Goal: Participate in discussion

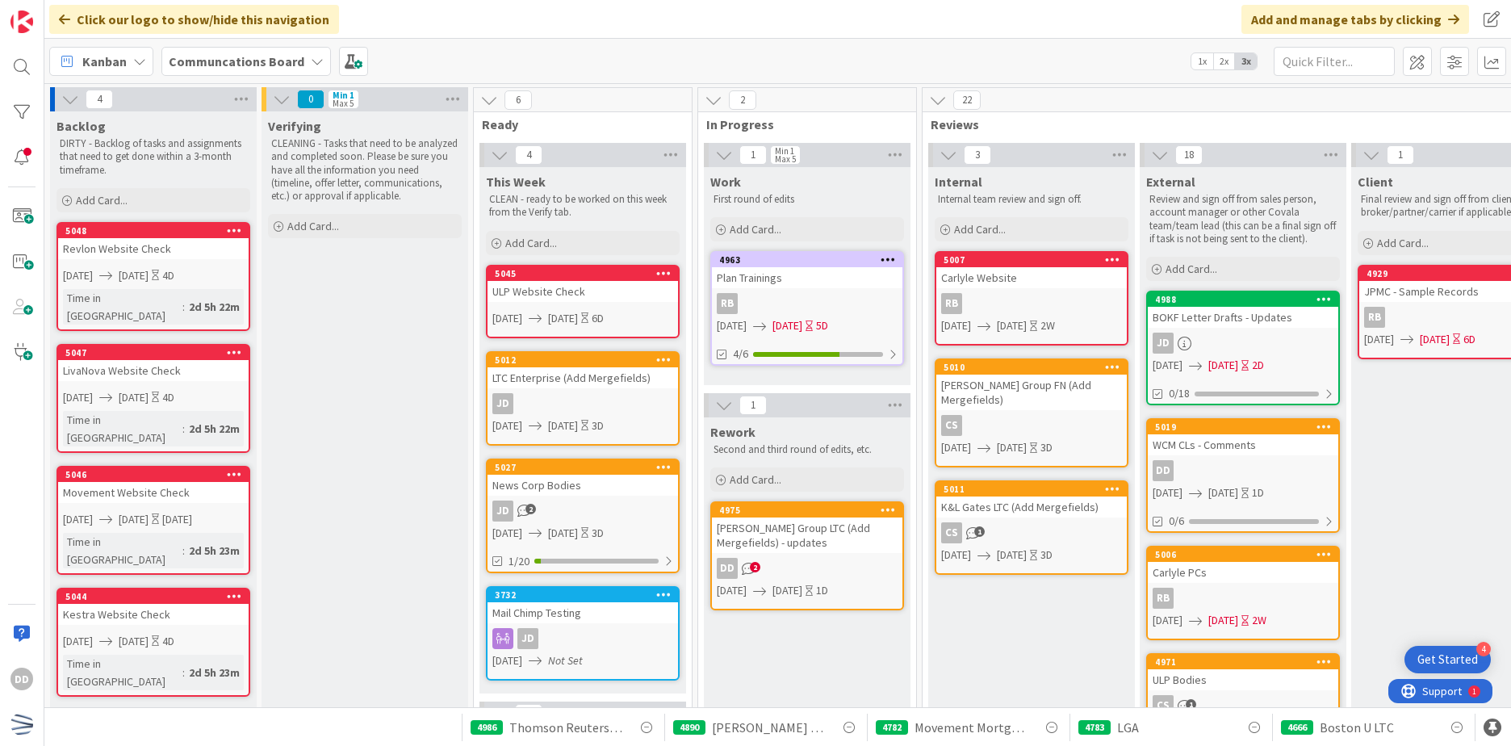
scroll to position [81, 0]
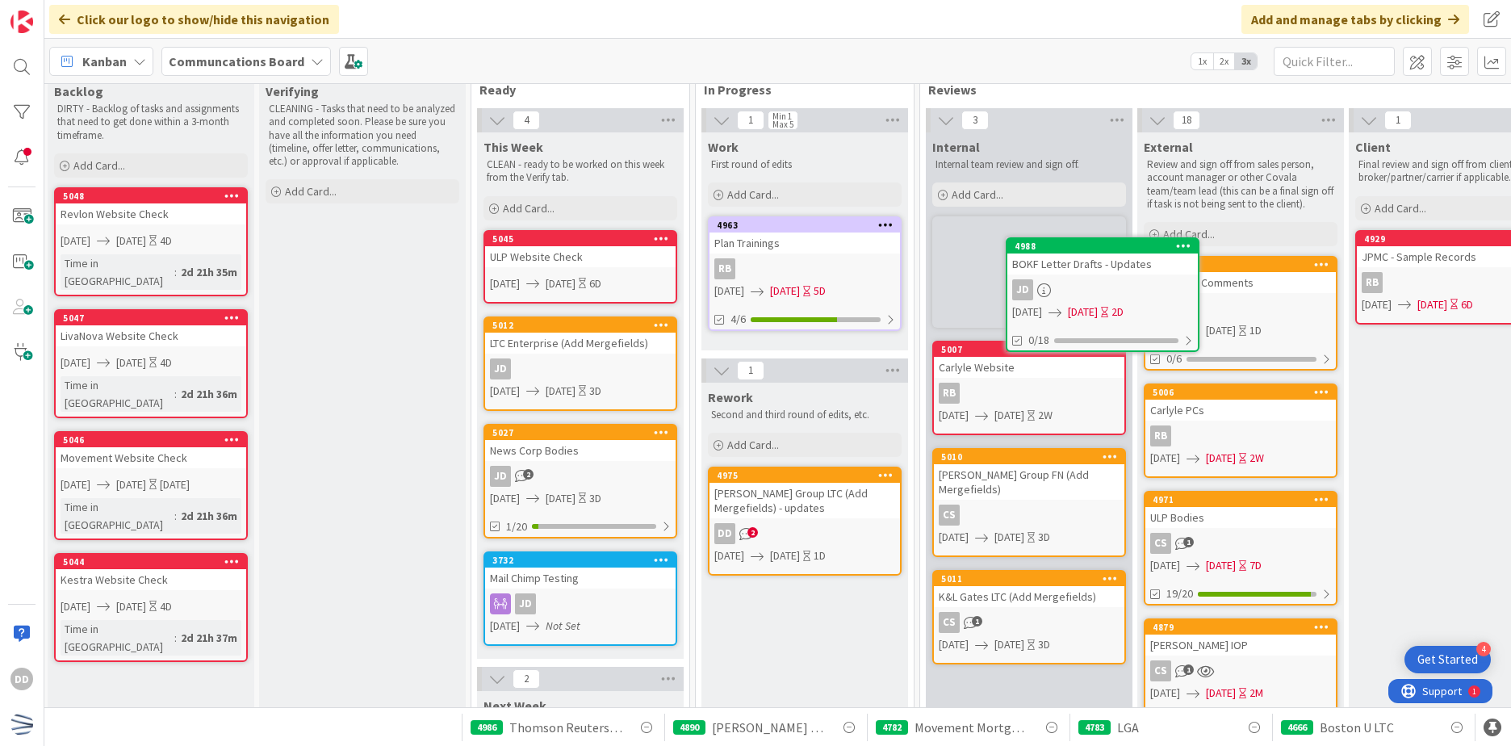
scroll to position [35, 2]
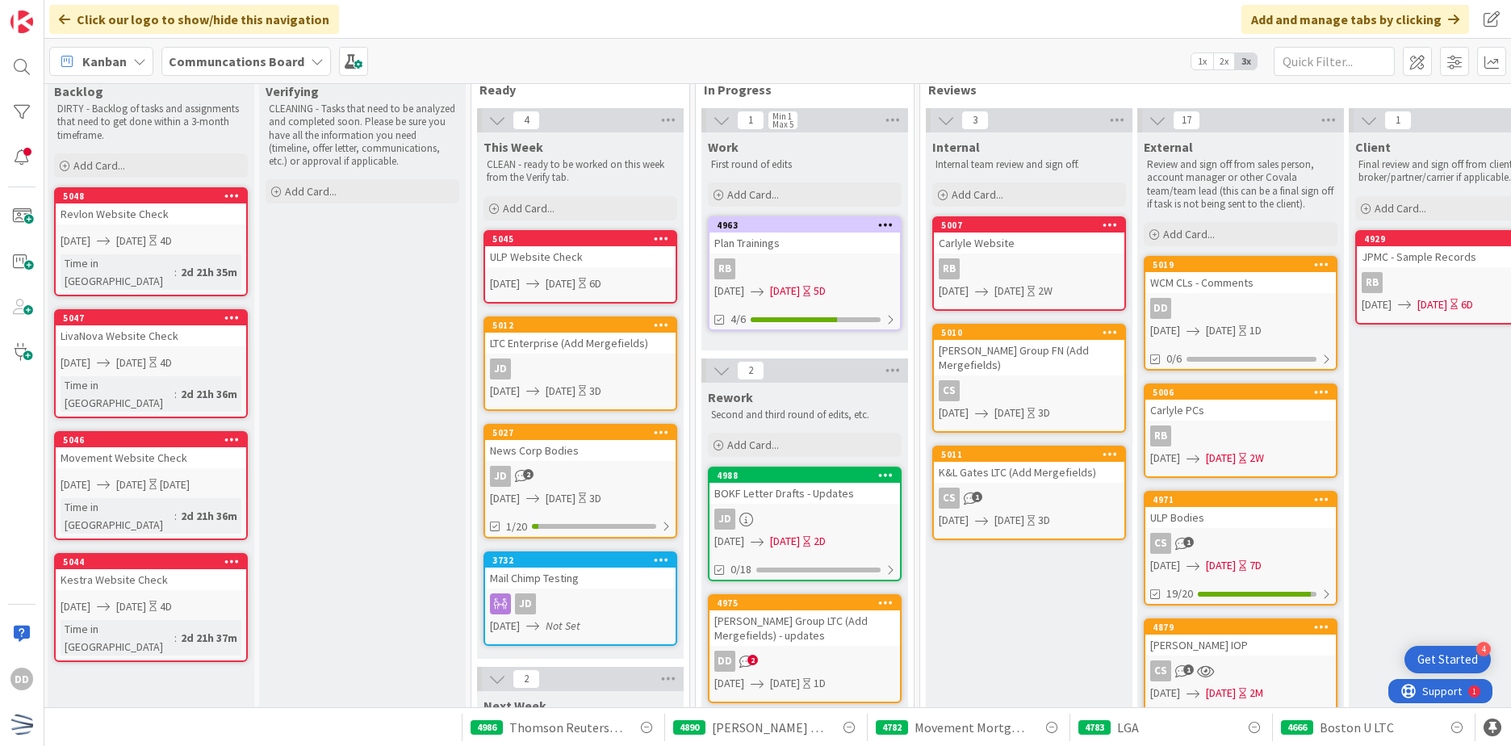
click at [835, 516] on div "JD" at bounding box center [805, 519] width 191 height 21
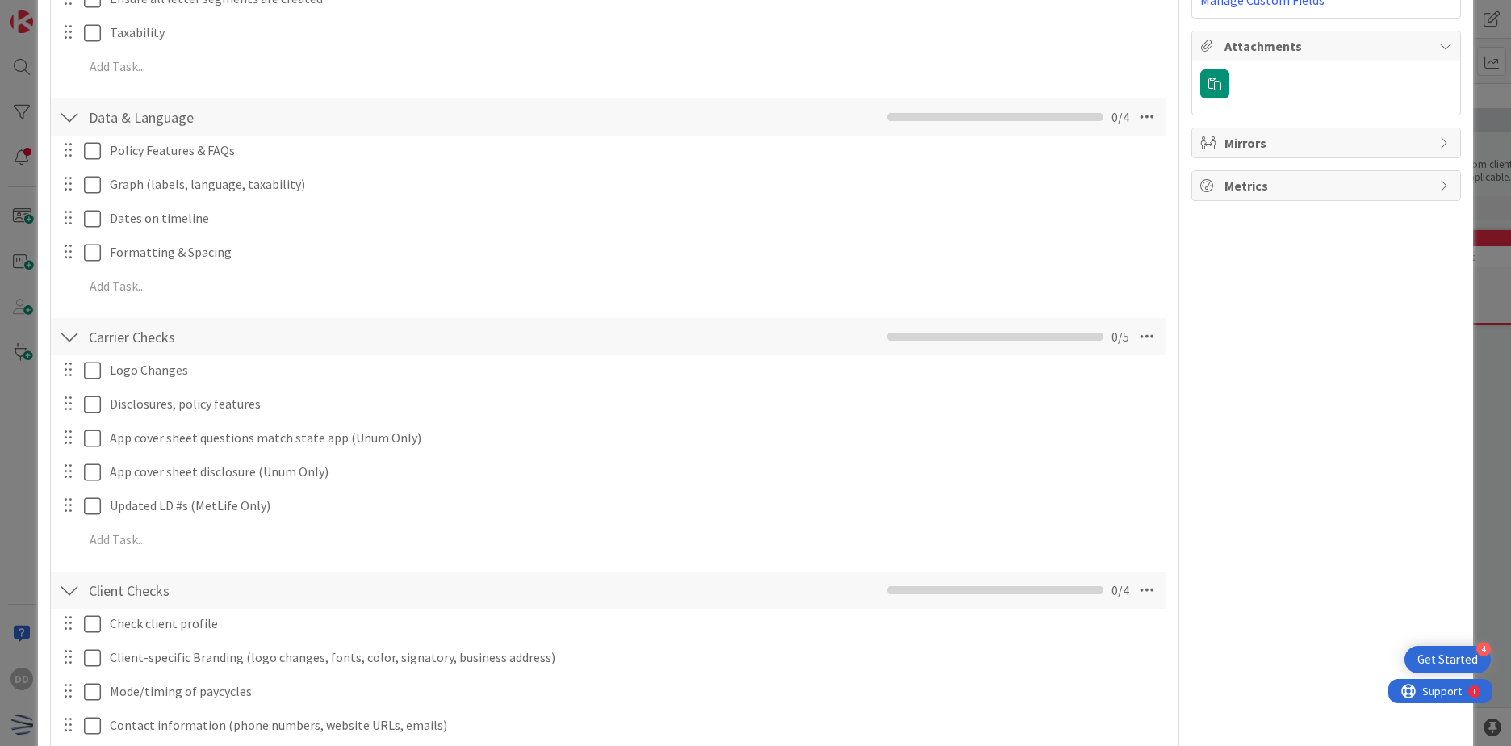
scroll to position [809, 0]
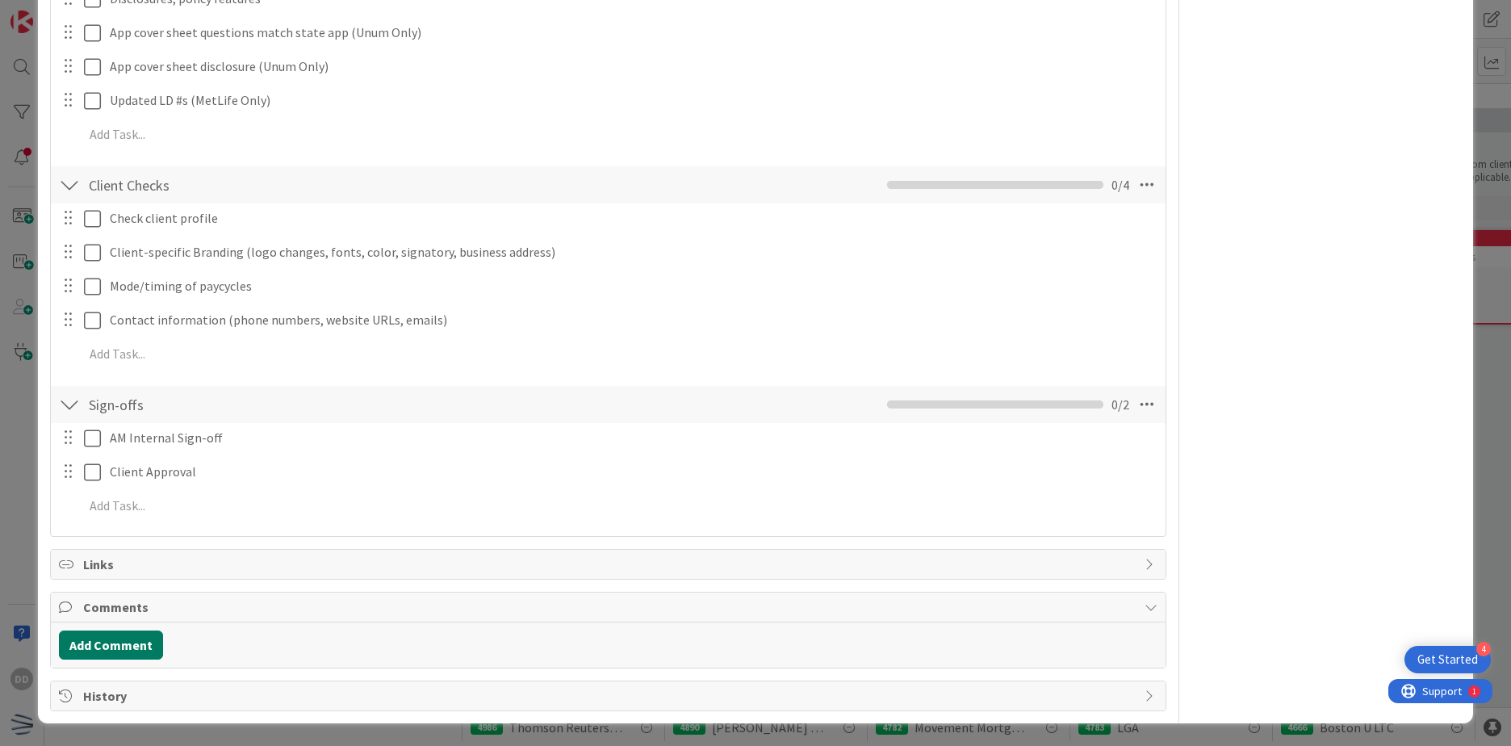
click at [114, 640] on button "Add Comment" at bounding box center [111, 645] width 104 height 29
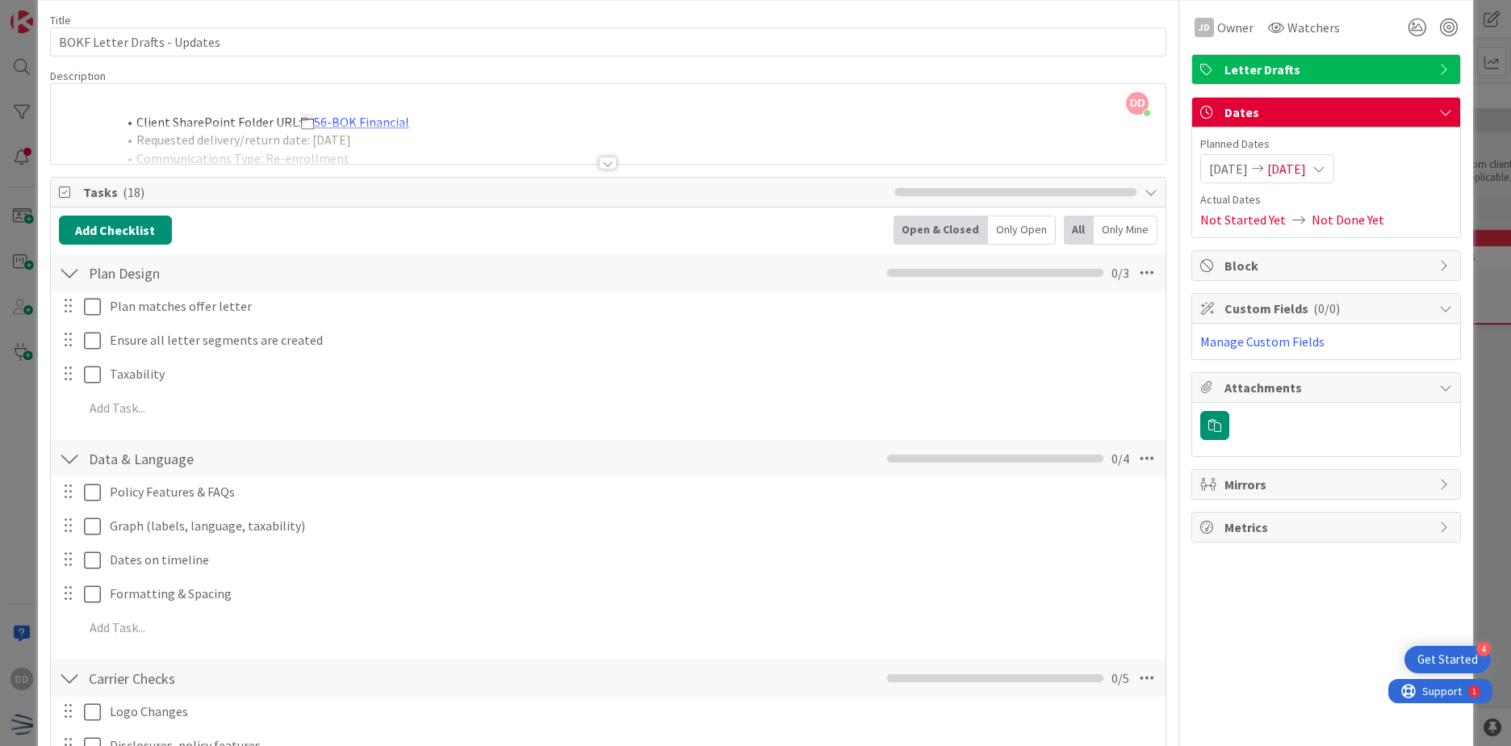
scroll to position [81, 0]
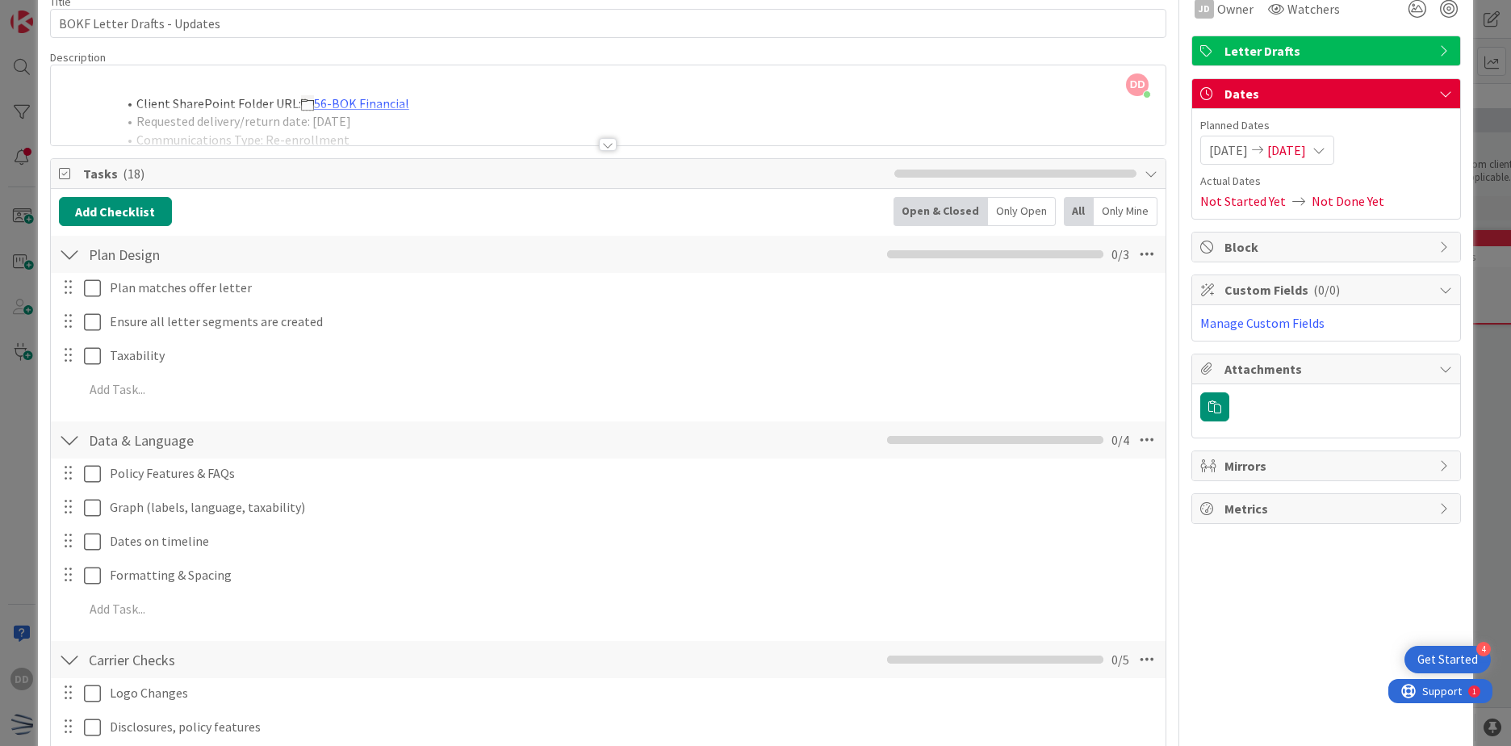
click at [596, 135] on div at bounding box center [608, 124] width 1115 height 41
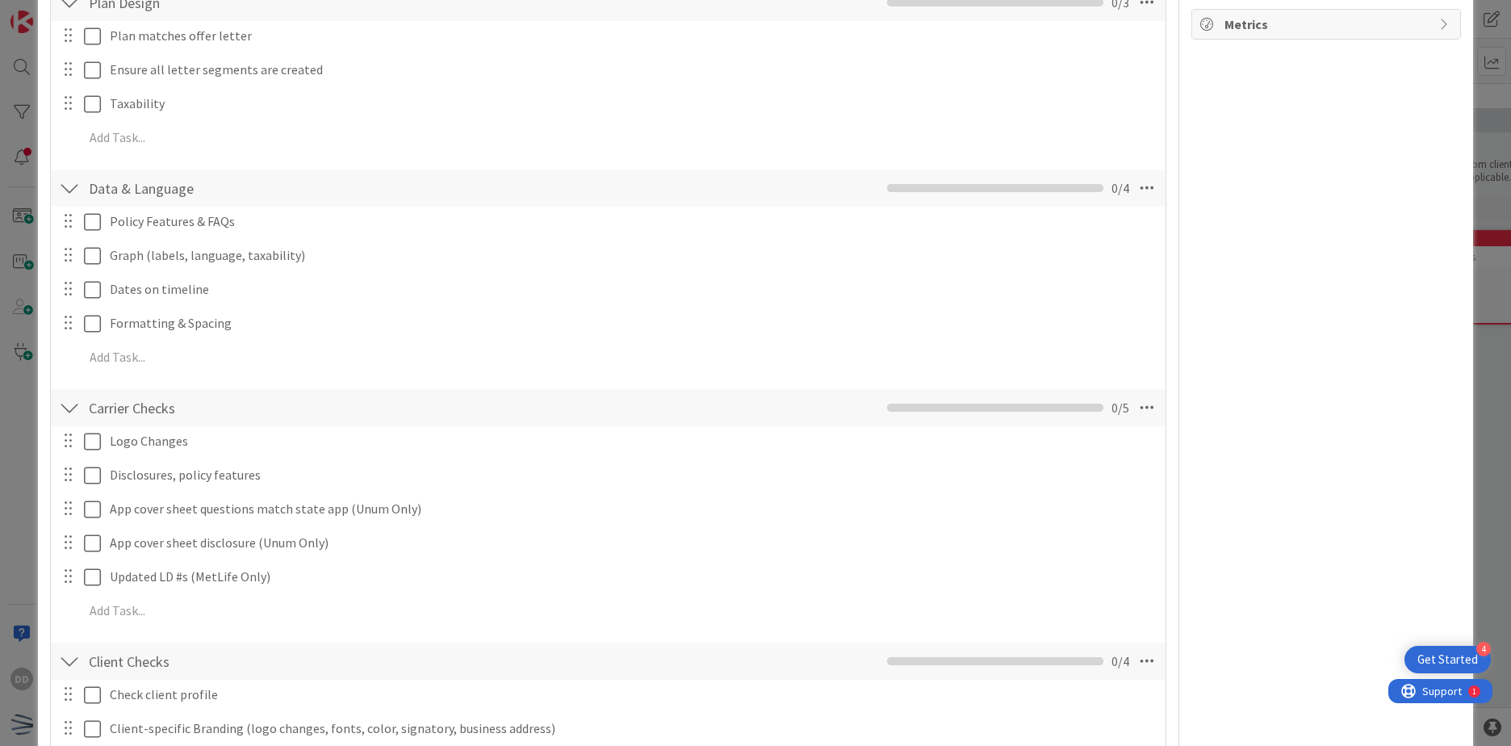
scroll to position [1157, 0]
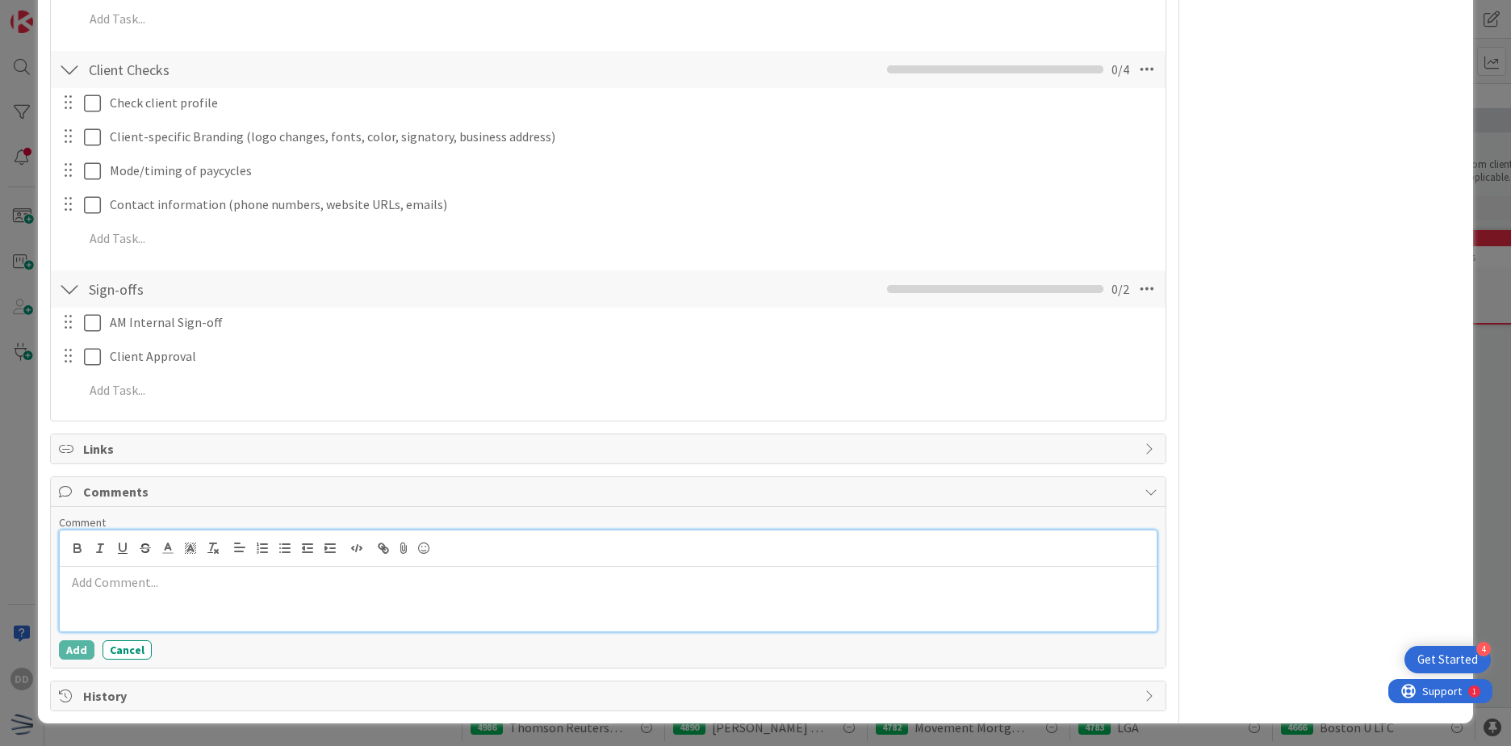
click at [133, 617] on div at bounding box center [608, 599] width 1097 height 65
click at [613, 622] on div at bounding box center [608, 599] width 1097 height 65
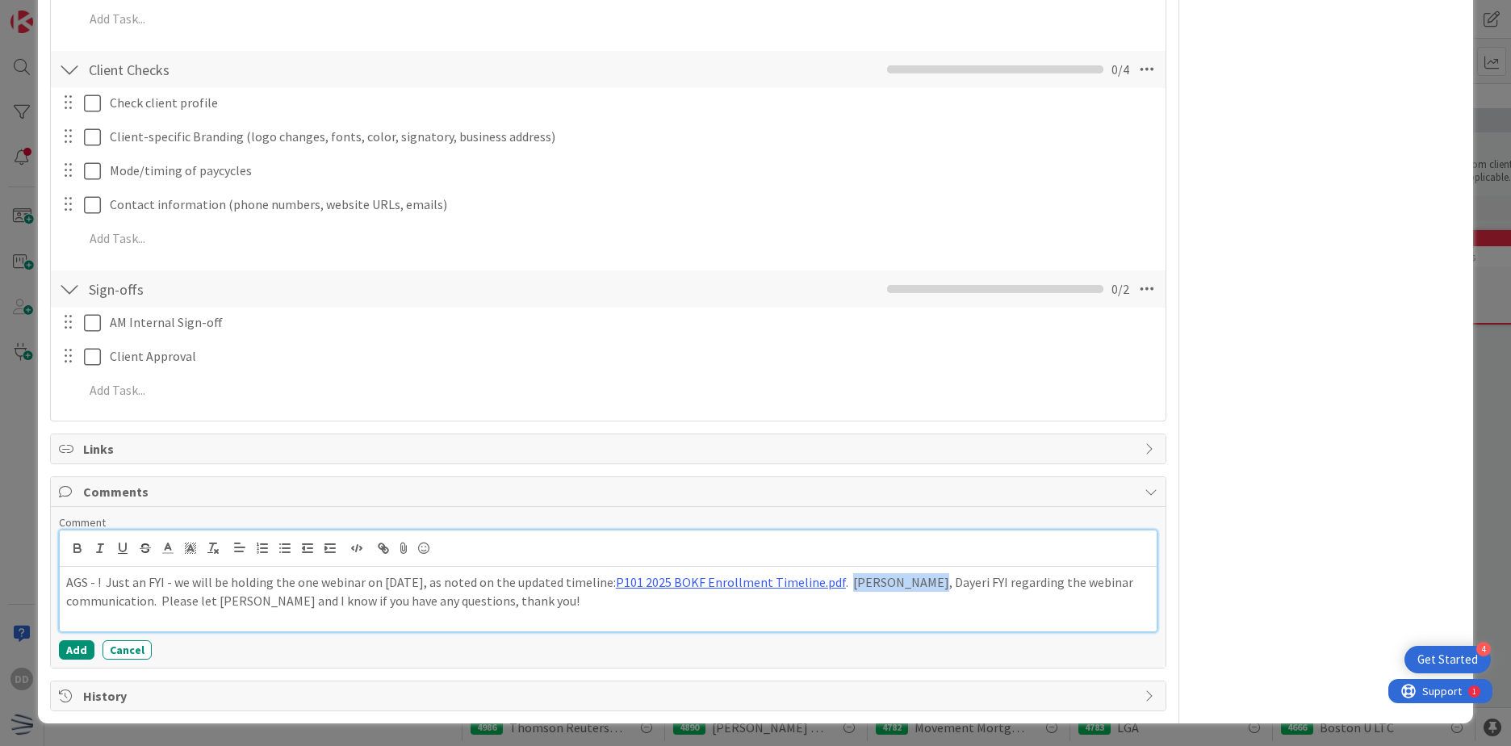
drag, startPoint x: 881, startPoint y: 584, endPoint x: 957, endPoint y: 584, distance: 75.9
click at [957, 584] on p "AGS - ! Just an FYI - we will be holding the one webinar on November 25th, as n…" at bounding box center [608, 591] width 1084 height 36
click at [517, 598] on p "AGS - ! Just an FYI - we will be holding the one webinar on November 25th, as n…" at bounding box center [608, 591] width 1084 height 36
click at [770, 627] on div "AGS - ! Just an FYI - we will be holding the one webinar on November 25th, as n…" at bounding box center [608, 599] width 1097 height 65
drag, startPoint x: 770, startPoint y: 627, endPoint x: 83, endPoint y: 743, distance: 696.7
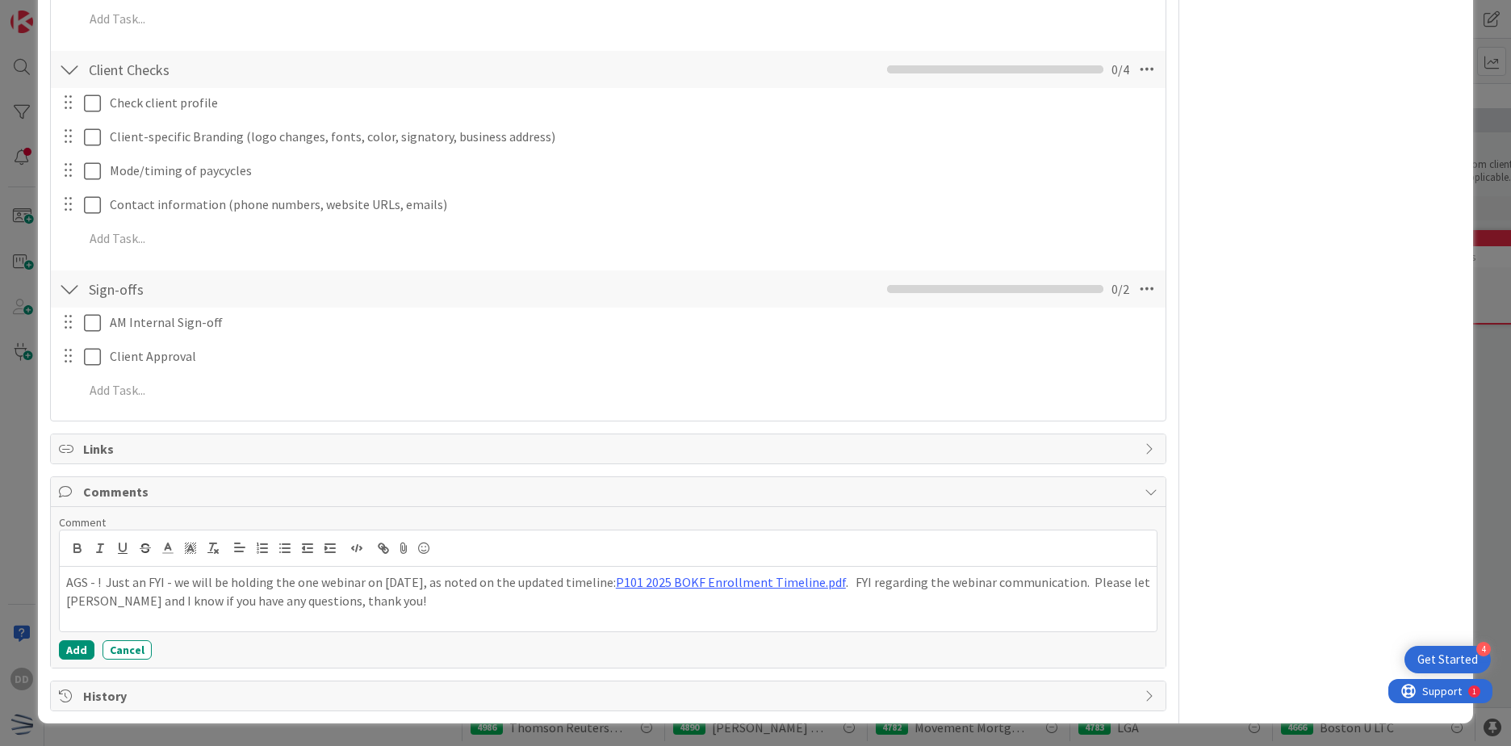
click at [75, 652] on button "Add" at bounding box center [77, 649] width 36 height 19
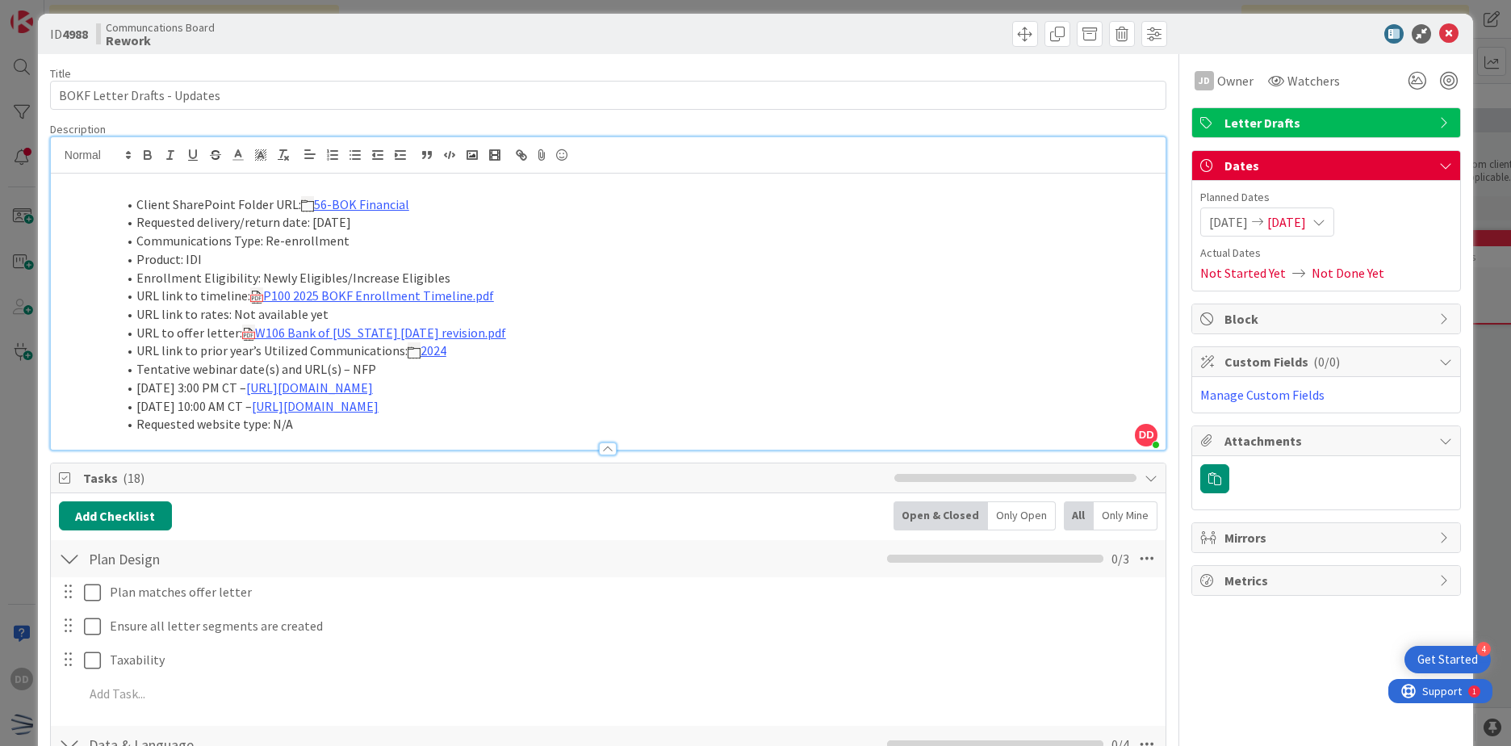
scroll to position [0, 0]
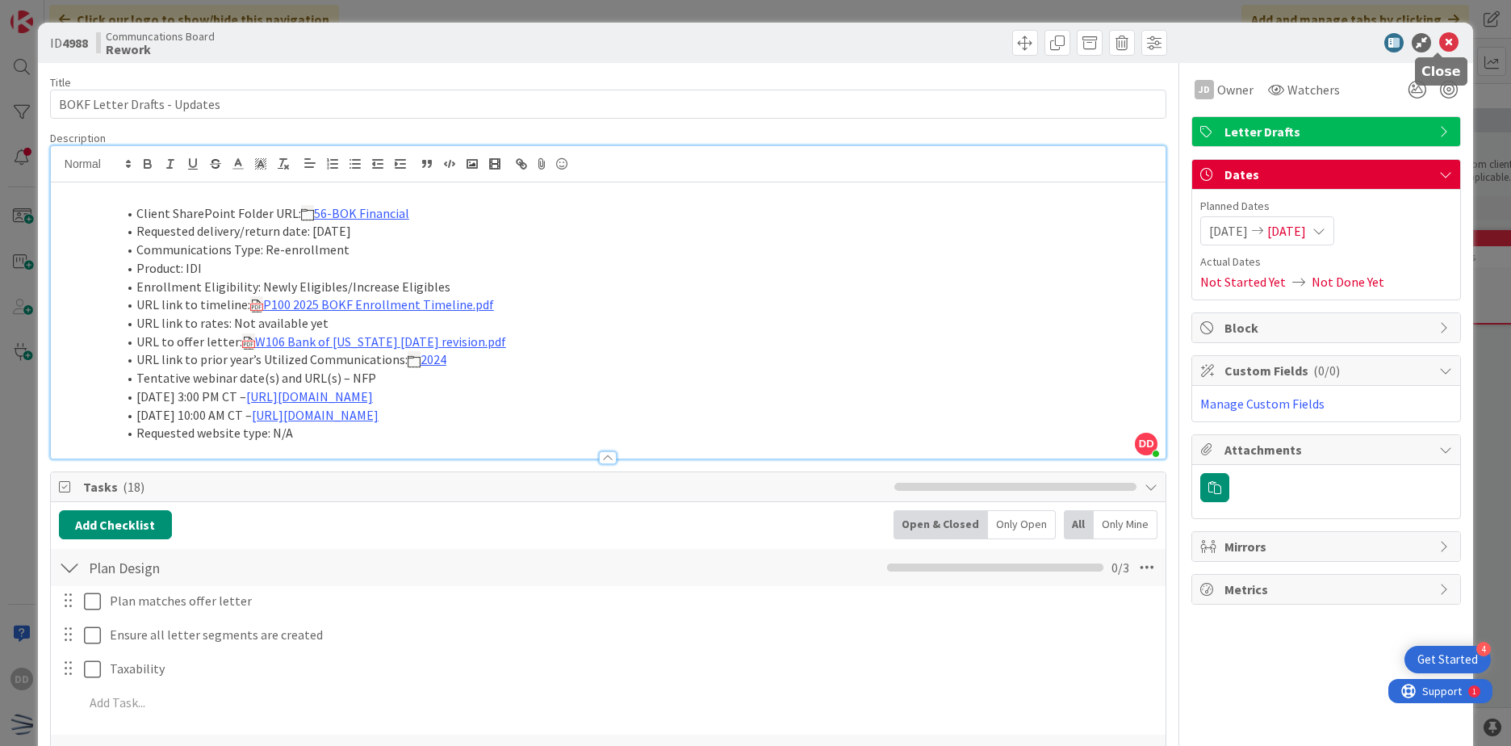
click at [1443, 36] on icon at bounding box center [1448, 42] width 19 height 19
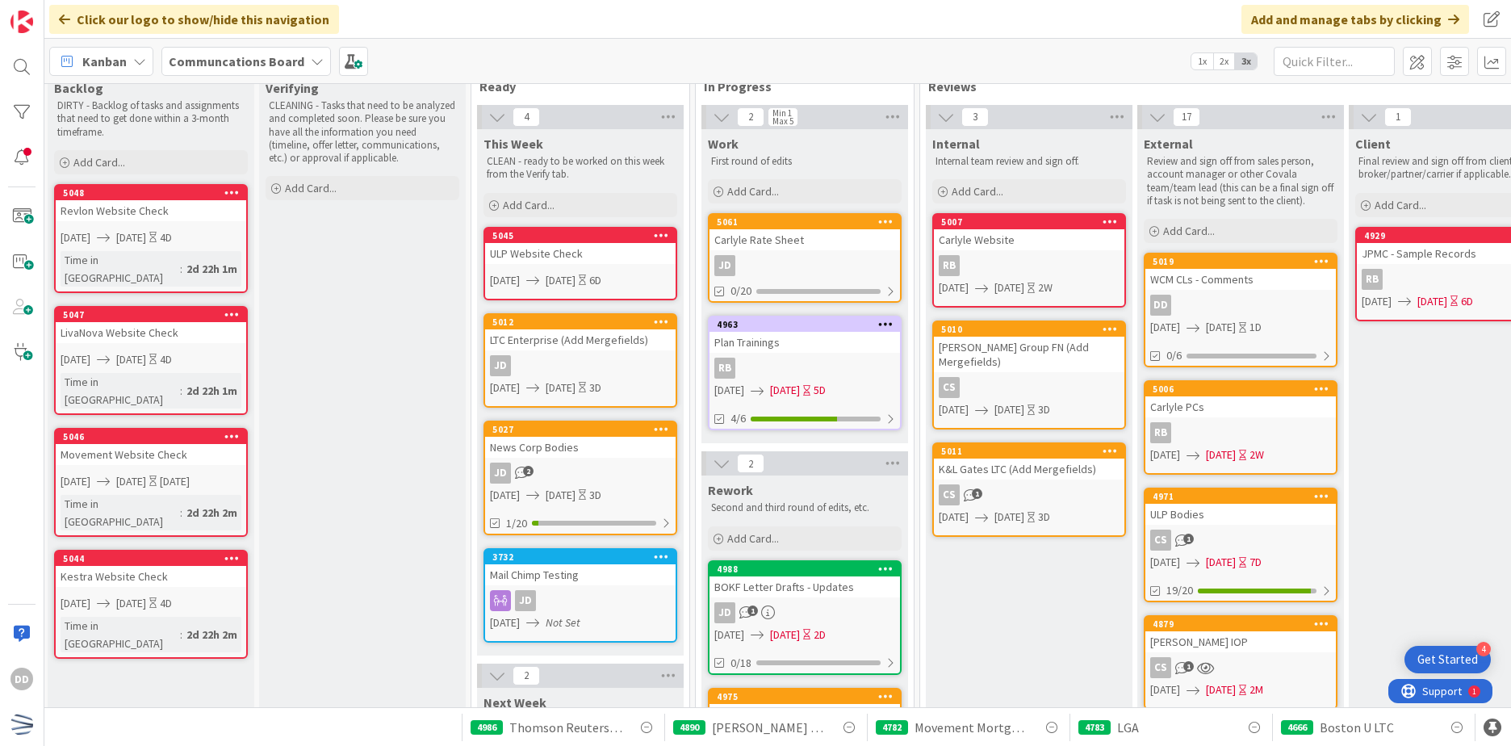
scroll to position [35, 2]
